Goal: Task Accomplishment & Management: Manage account settings

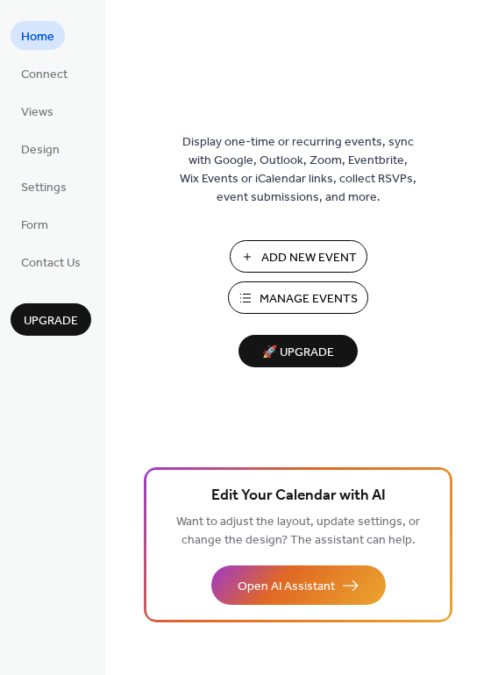
click at [246, 268] on button "Add New Event" at bounding box center [299, 256] width 138 height 32
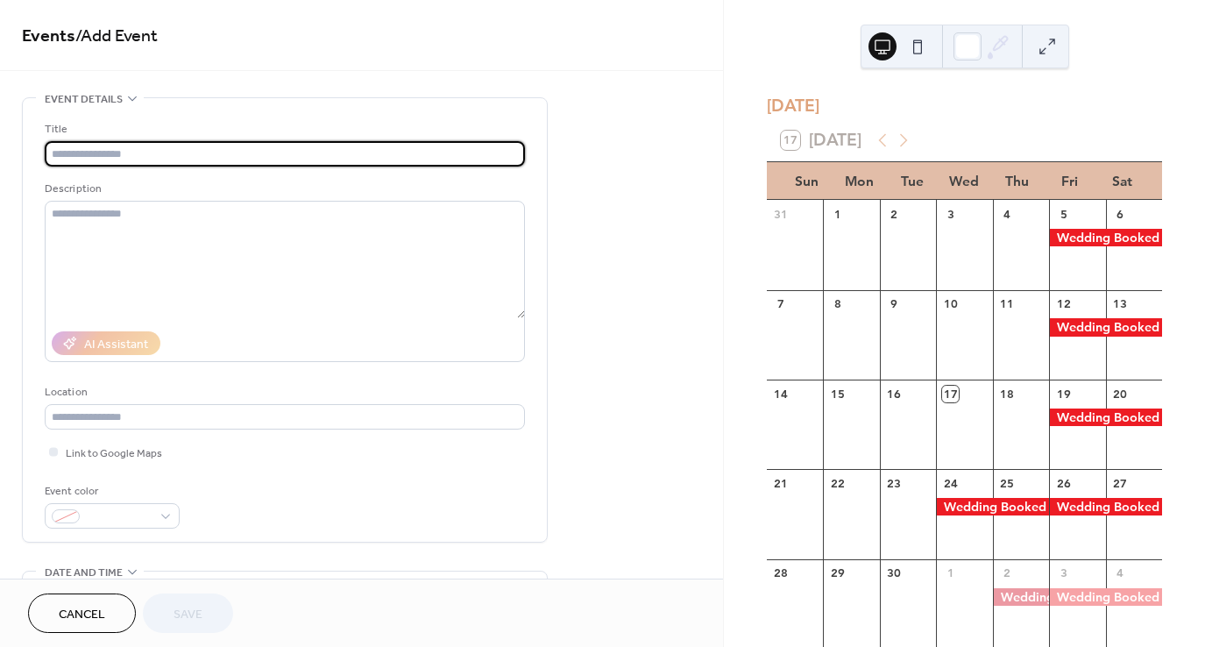
click at [72, 607] on span "Cancel" at bounding box center [82, 615] width 46 height 18
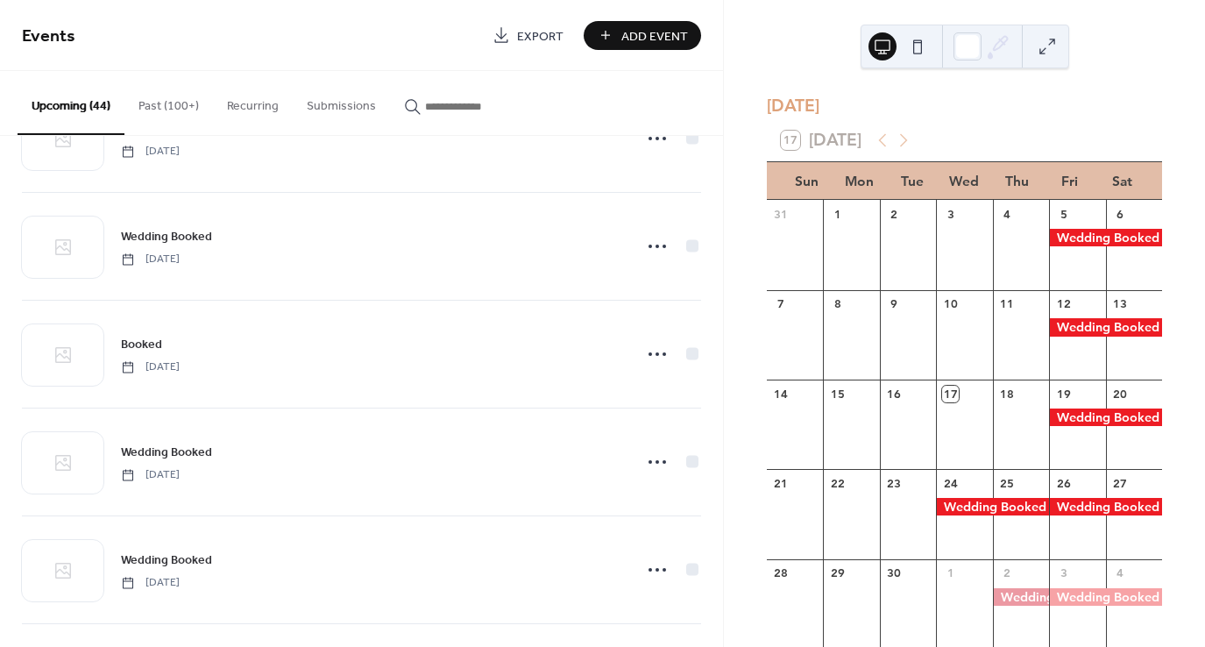
scroll to position [2336, 0]
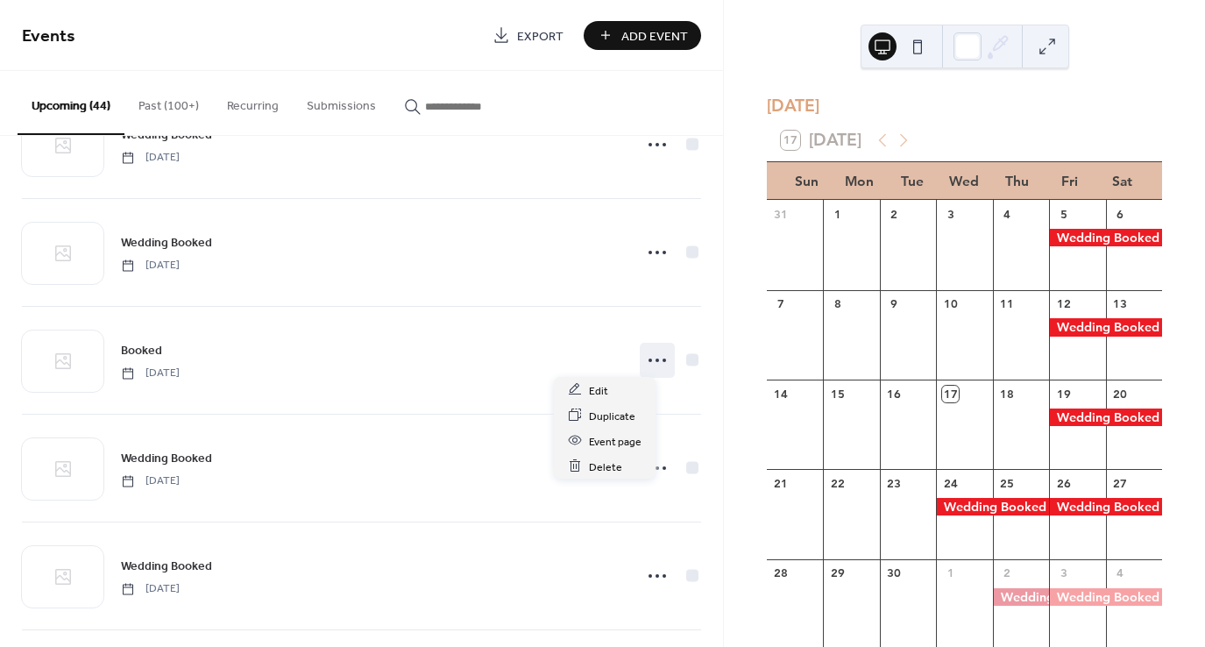
click at [649, 352] on icon at bounding box center [658, 360] width 28 height 28
click at [603, 461] on span "Delete" at bounding box center [605, 467] width 33 height 18
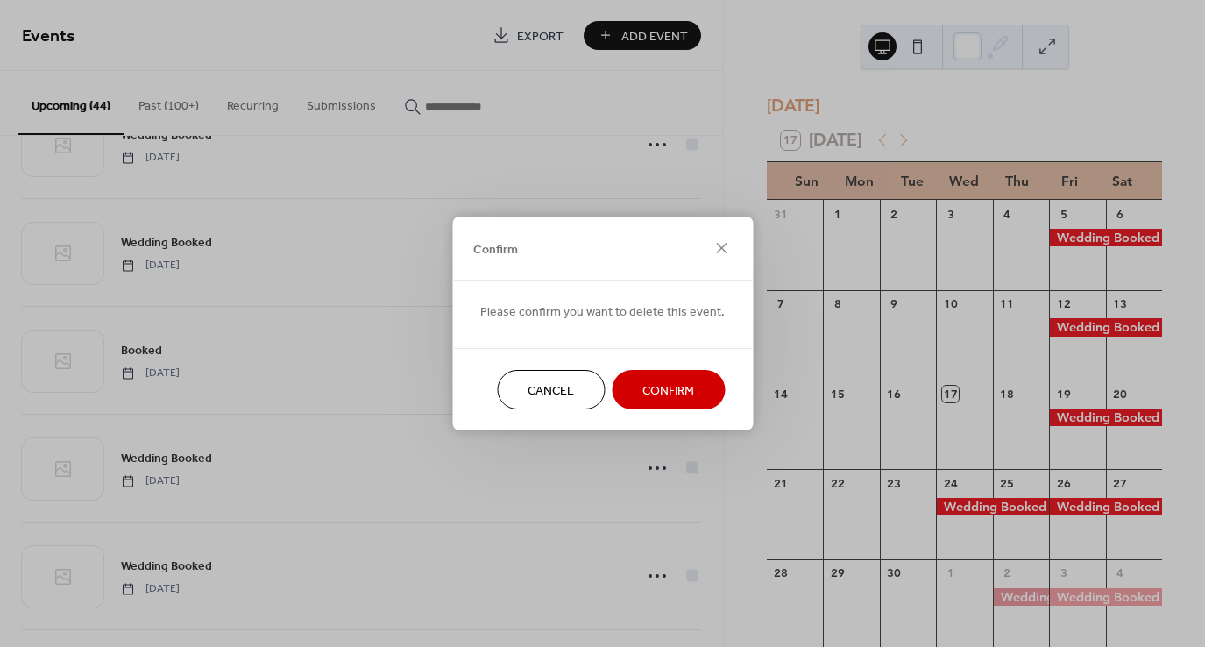
click at [669, 394] on span "Confirm" at bounding box center [669, 391] width 52 height 18
